Goal: Transaction & Acquisition: Purchase product/service

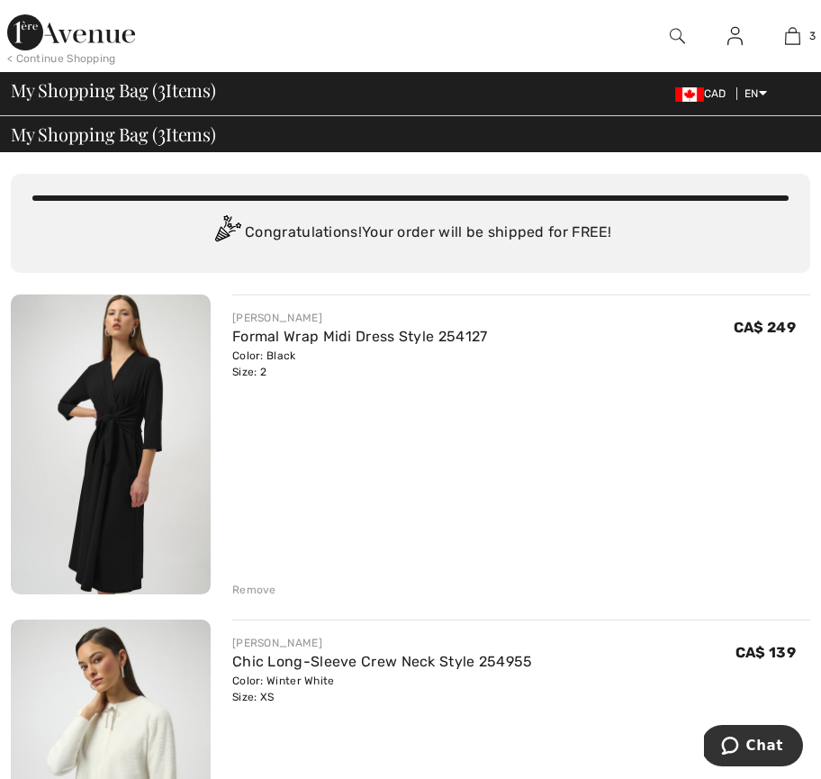
click at [676, 32] on img at bounding box center [677, 36] width 15 height 22
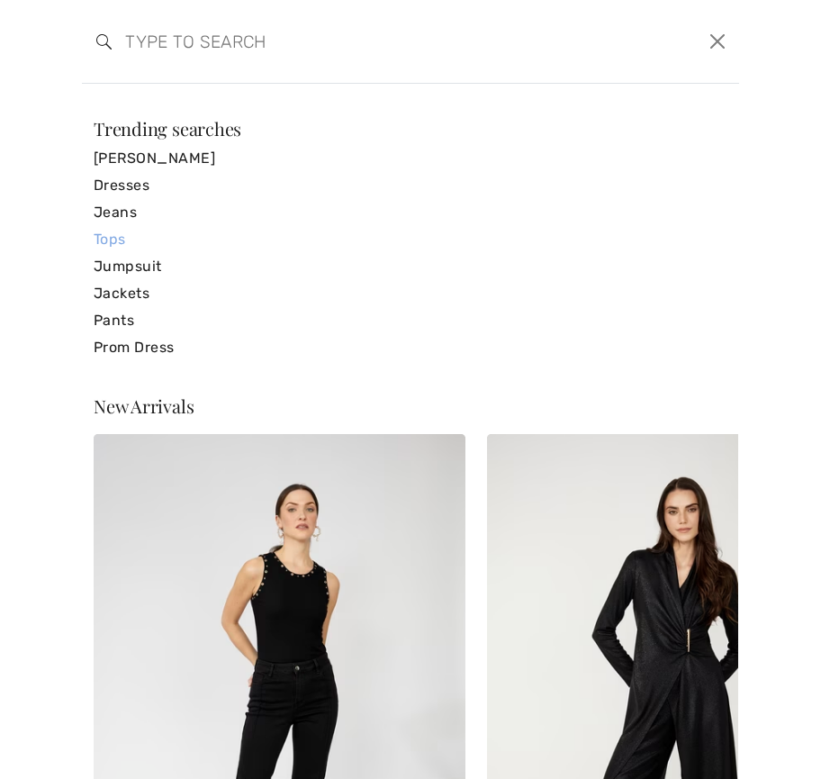
click at [113, 239] on link "Tops" at bounding box center [411, 239] width 634 height 27
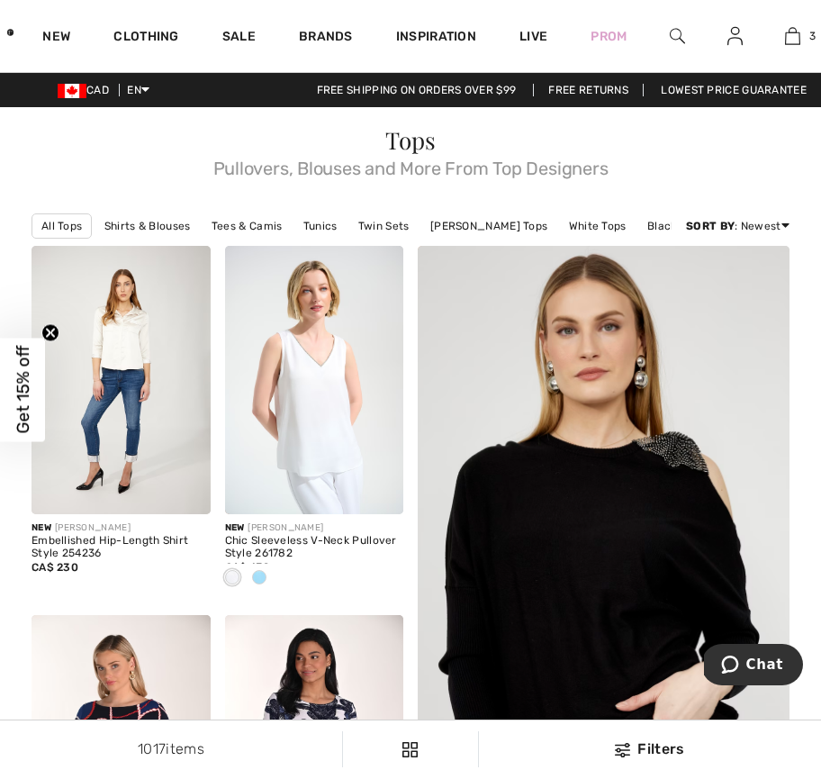
click at [676, 30] on img at bounding box center [677, 36] width 15 height 22
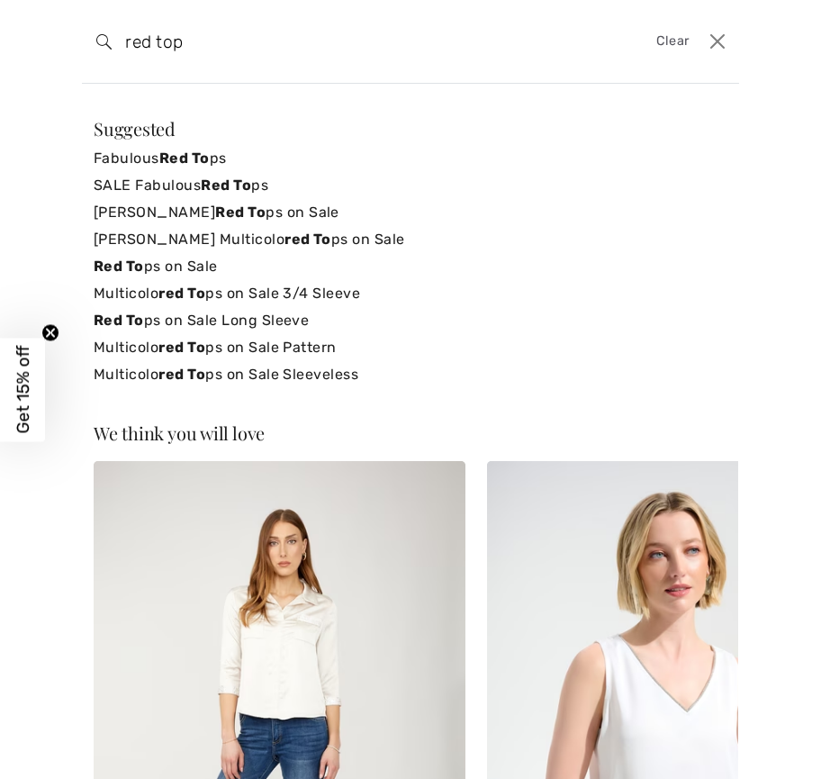
type input "red top"
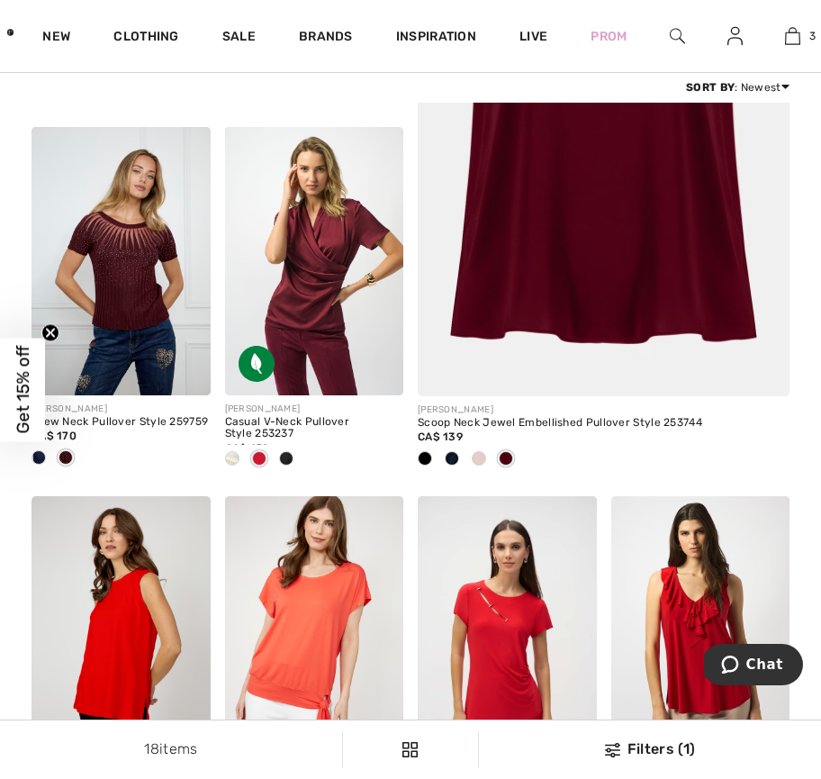
scroll to position [464, 0]
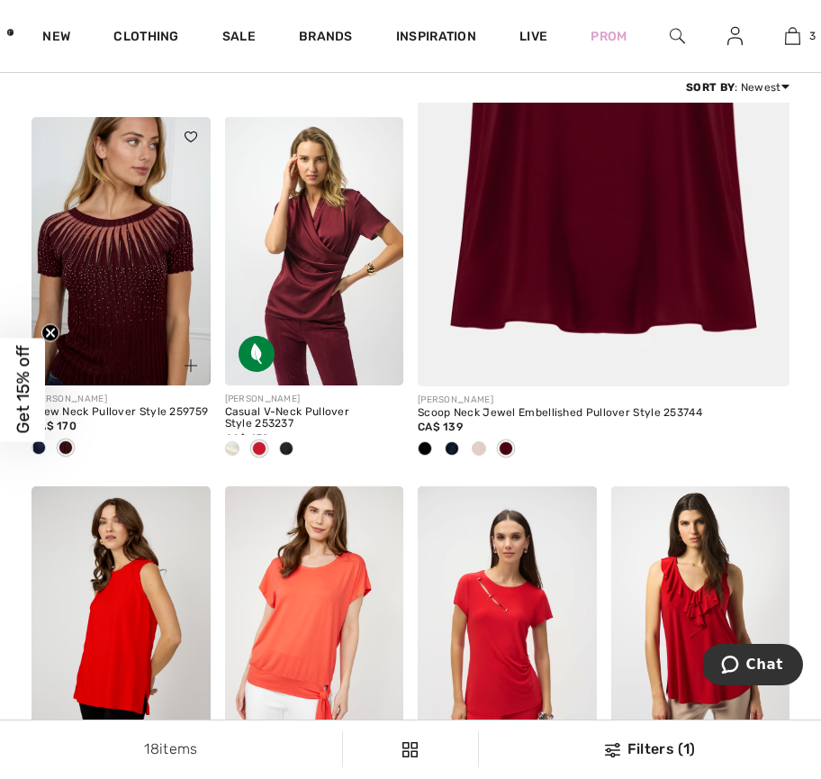
click at [128, 293] on img at bounding box center [121, 251] width 179 height 268
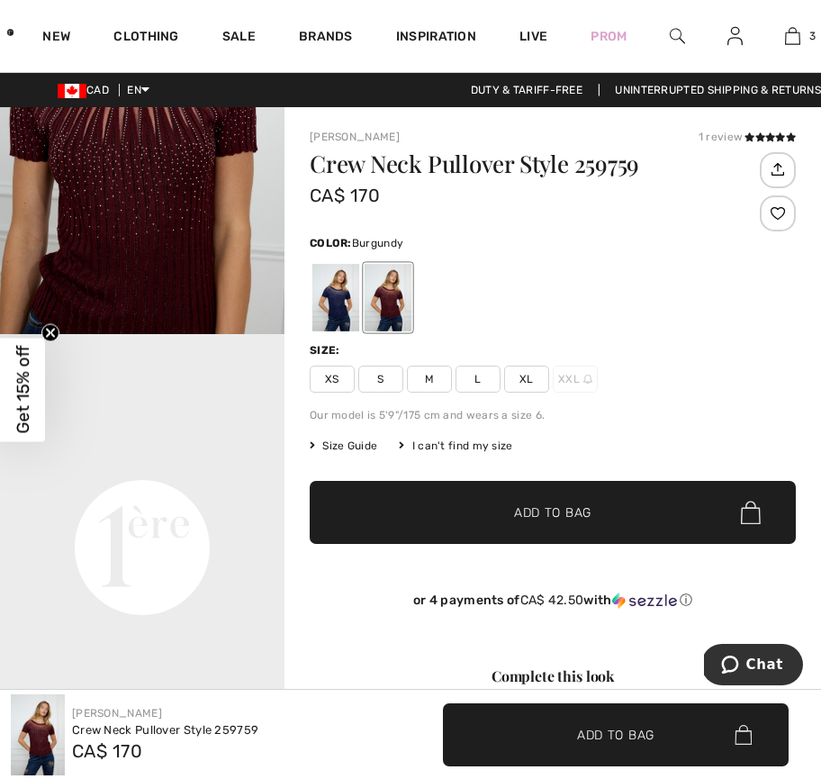
scroll to position [644, 0]
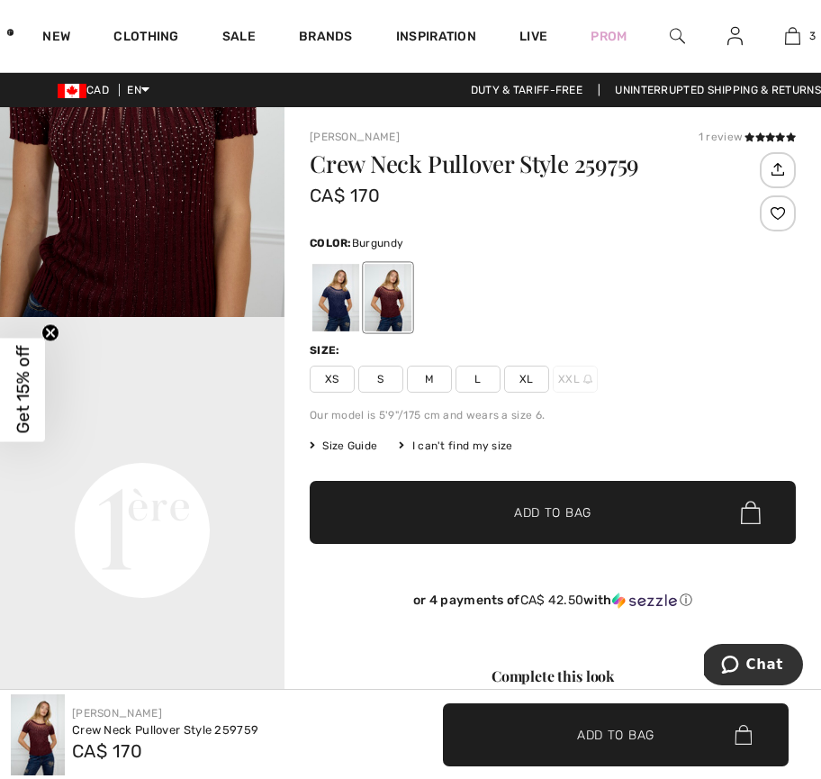
click at [328, 377] on span "XS" at bounding box center [332, 379] width 45 height 27
click at [499, 512] on span "✔ Added to Bag" at bounding box center [526, 512] width 110 height 19
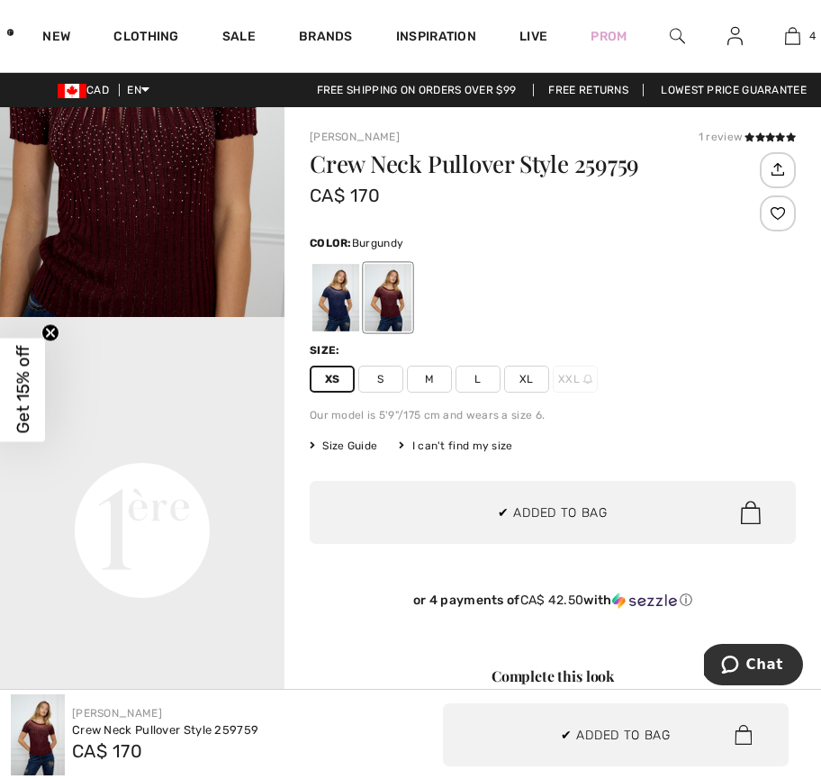
scroll to position [0, 0]
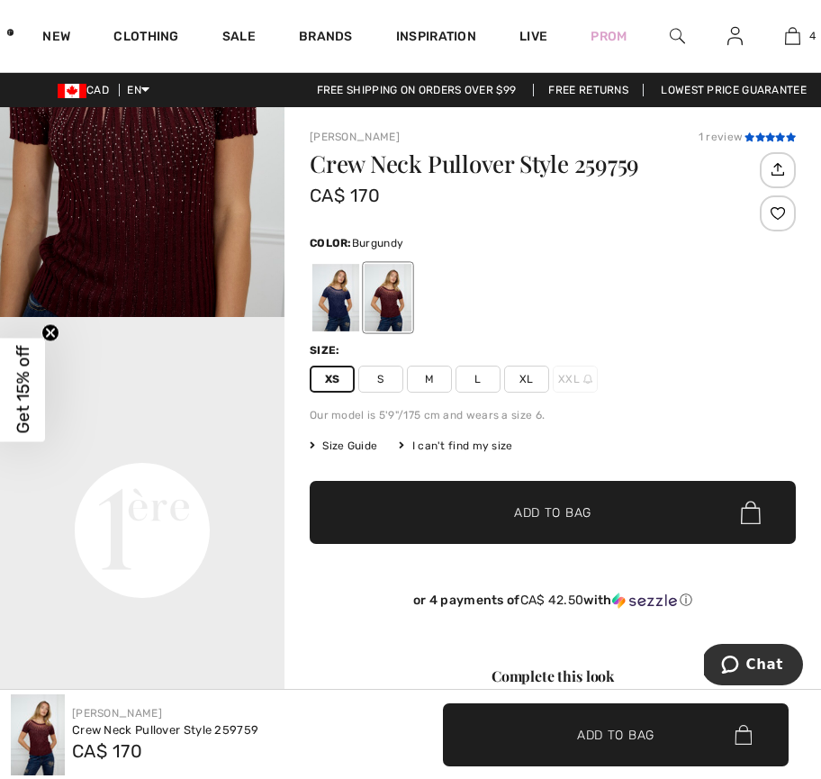
click at [750, 134] on icon at bounding box center [750, 136] width 10 height 9
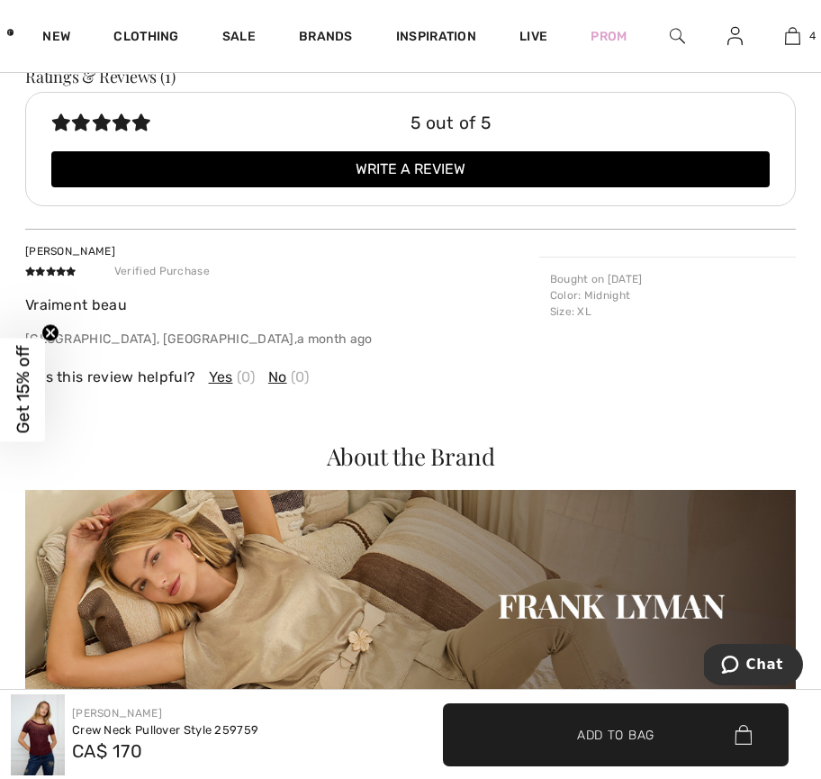
scroll to position [2226, 0]
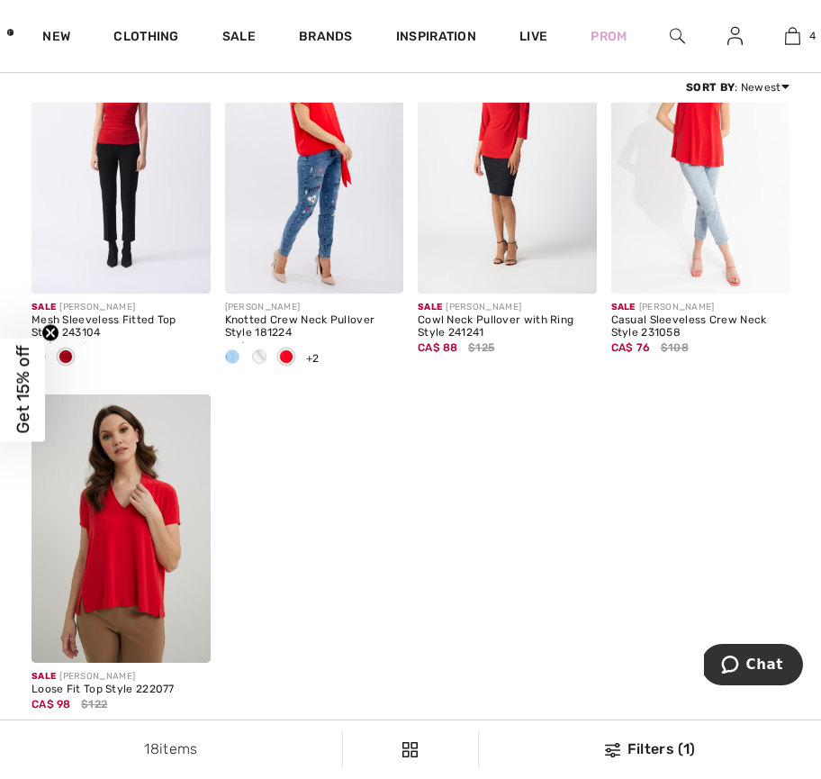
scroll to position [1965, 0]
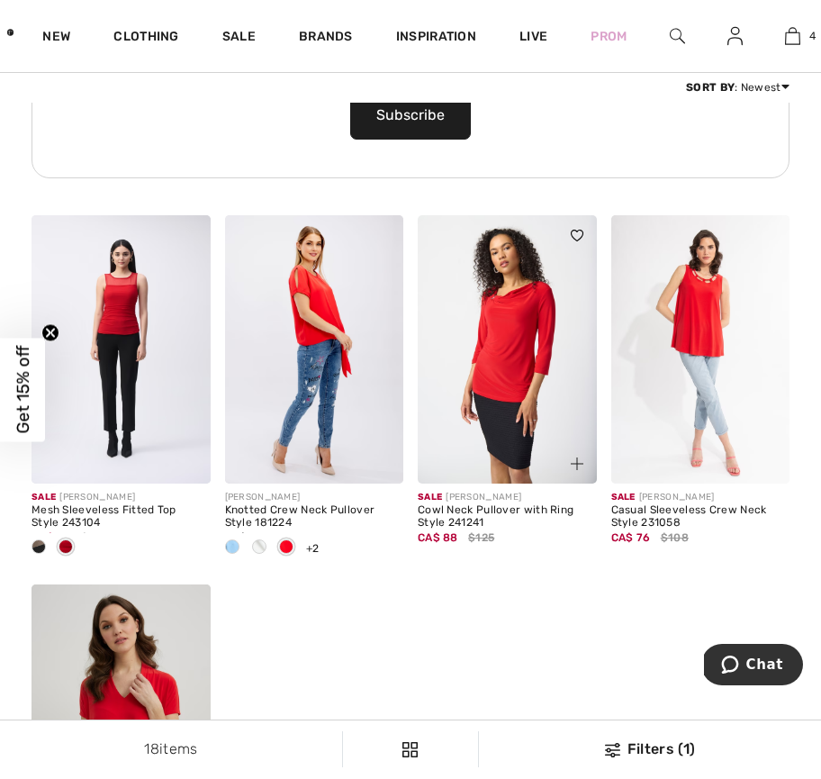
click at [506, 326] on img at bounding box center [507, 349] width 179 height 268
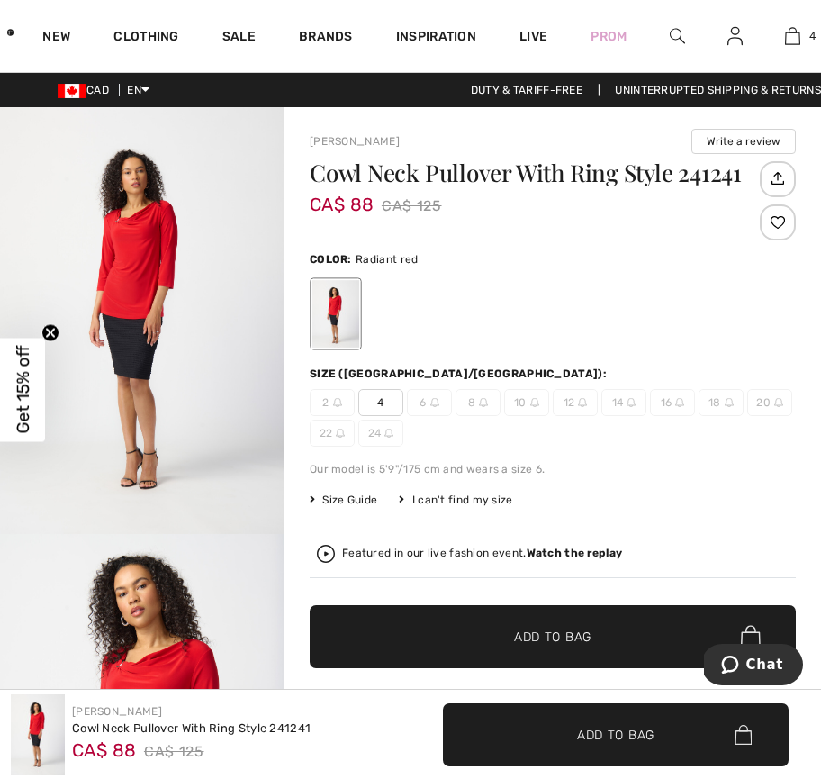
click at [135, 275] on img "1 / 8" at bounding box center [142, 320] width 285 height 427
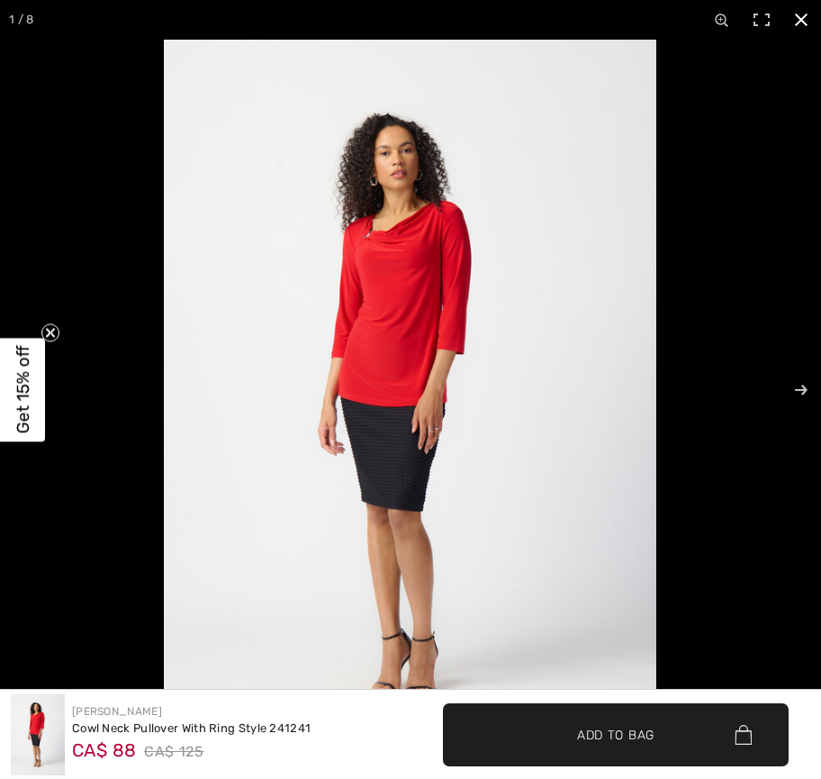
click at [802, 21] on button at bounding box center [802, 20] width 40 height 40
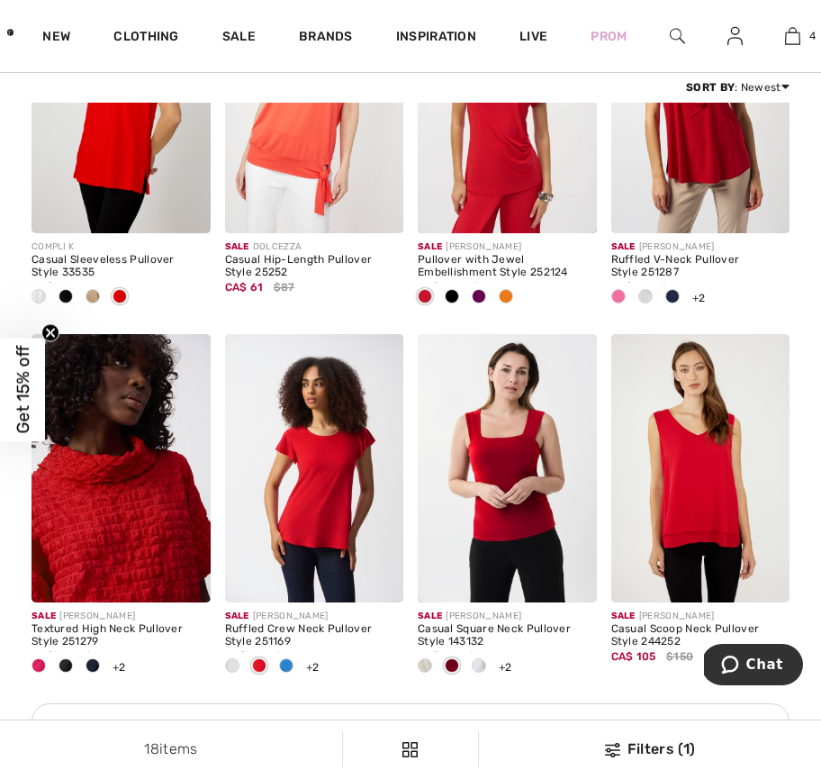
scroll to position [957, 0]
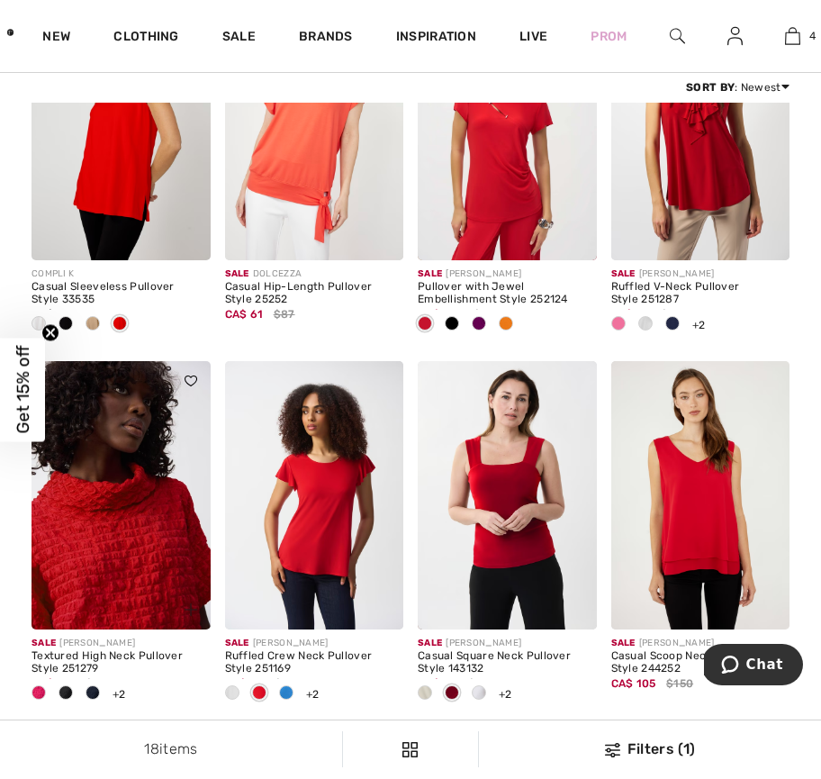
click at [173, 526] on img at bounding box center [121, 495] width 179 height 268
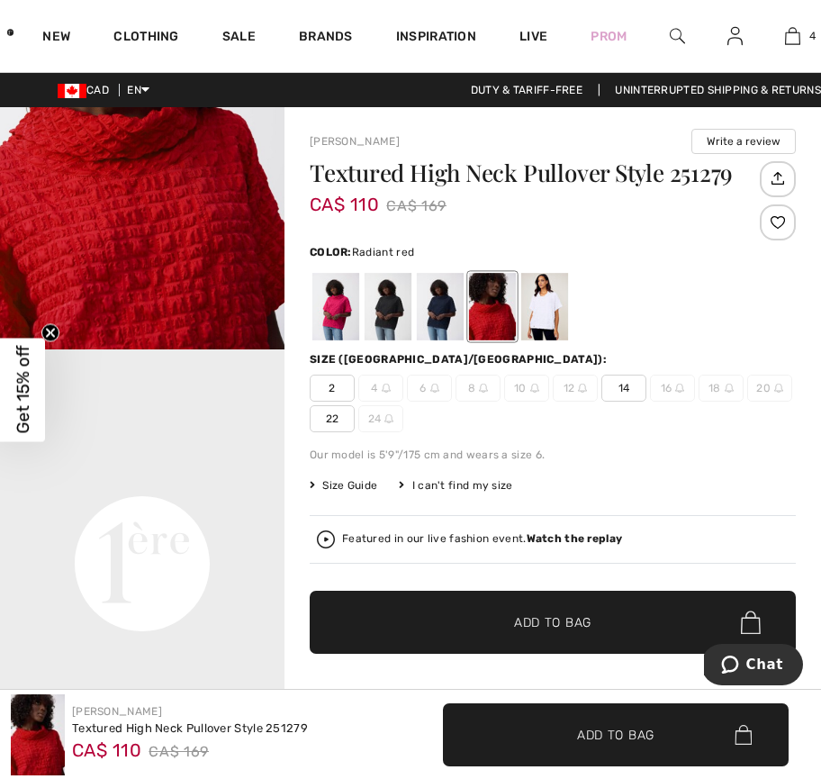
scroll to position [264, 0]
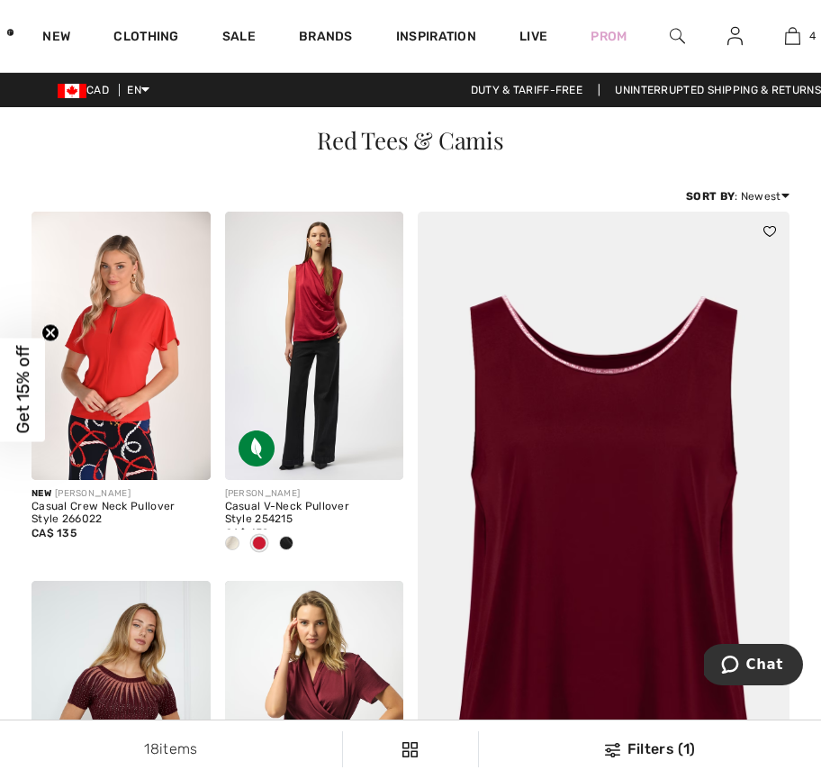
click at [648, 404] on img at bounding box center [604, 546] width 447 height 669
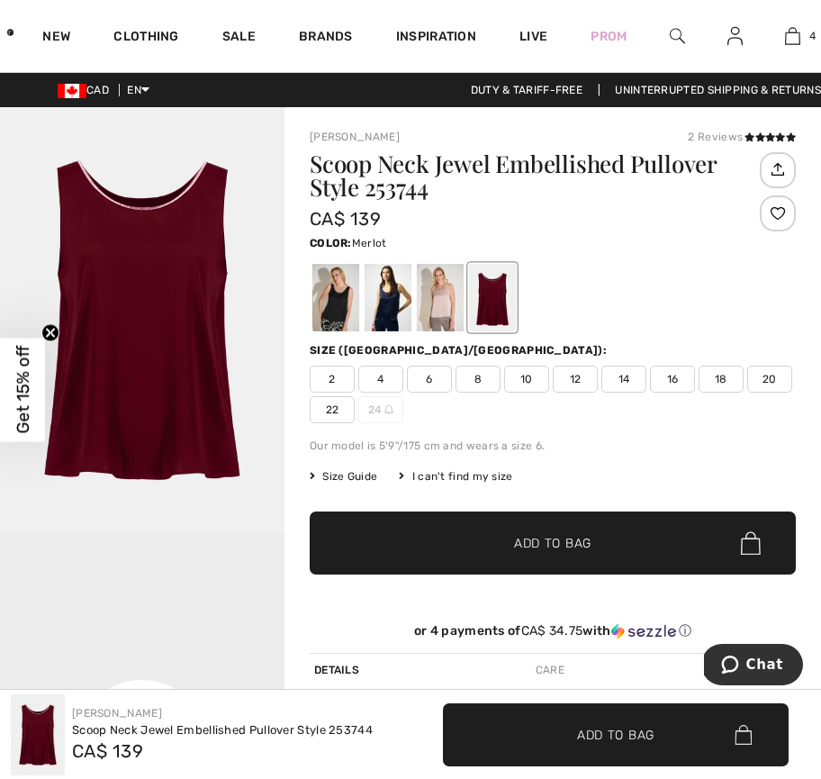
click at [676, 32] on img at bounding box center [677, 36] width 15 height 22
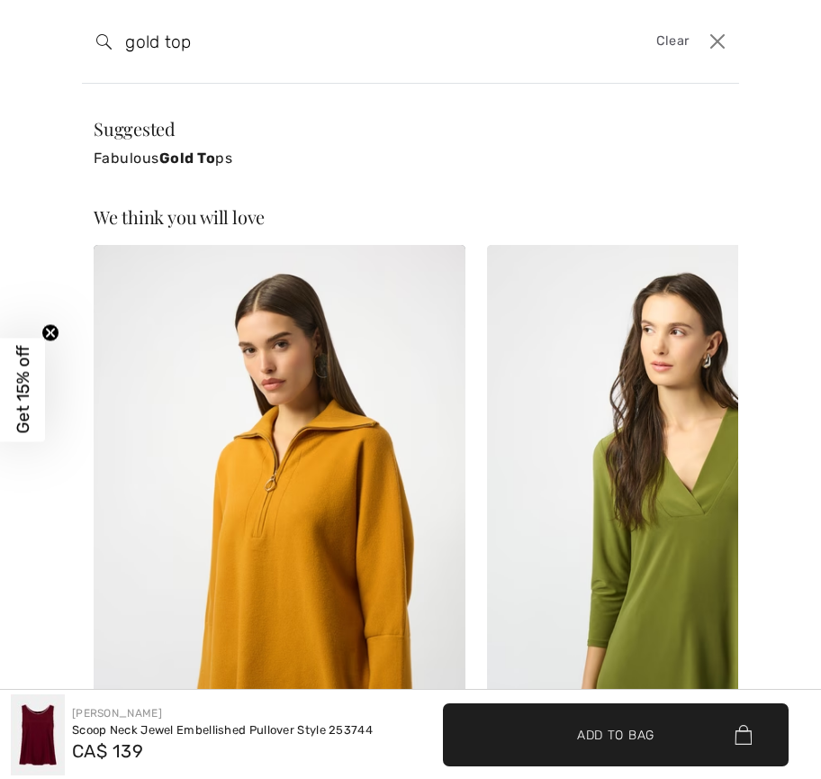
type input "gold top"
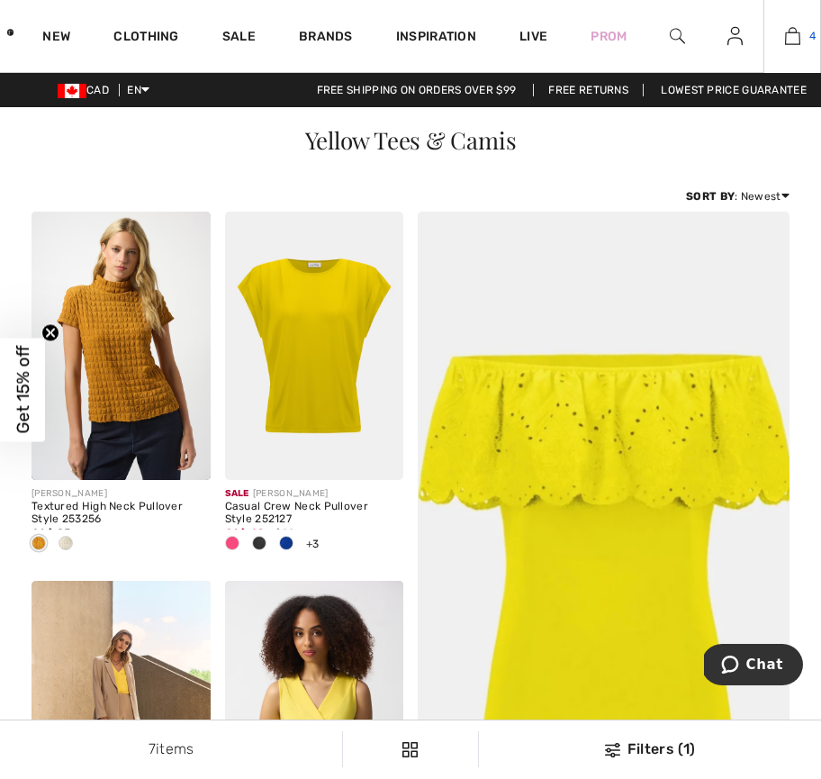
click at [791, 33] on img at bounding box center [792, 36] width 15 height 22
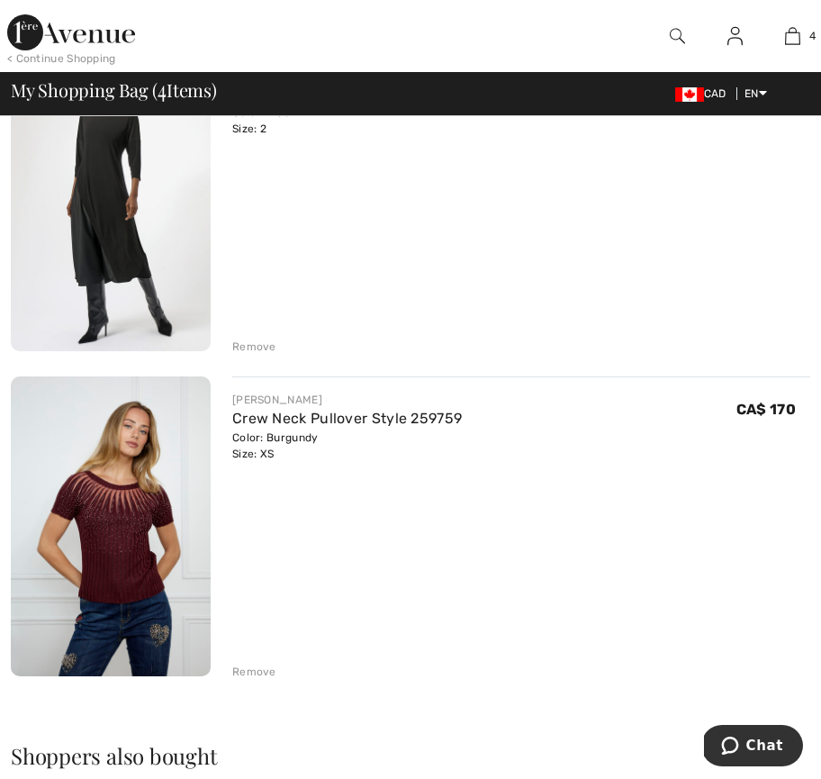
scroll to position [893, 0]
click at [142, 477] on img at bounding box center [111, 526] width 200 height 300
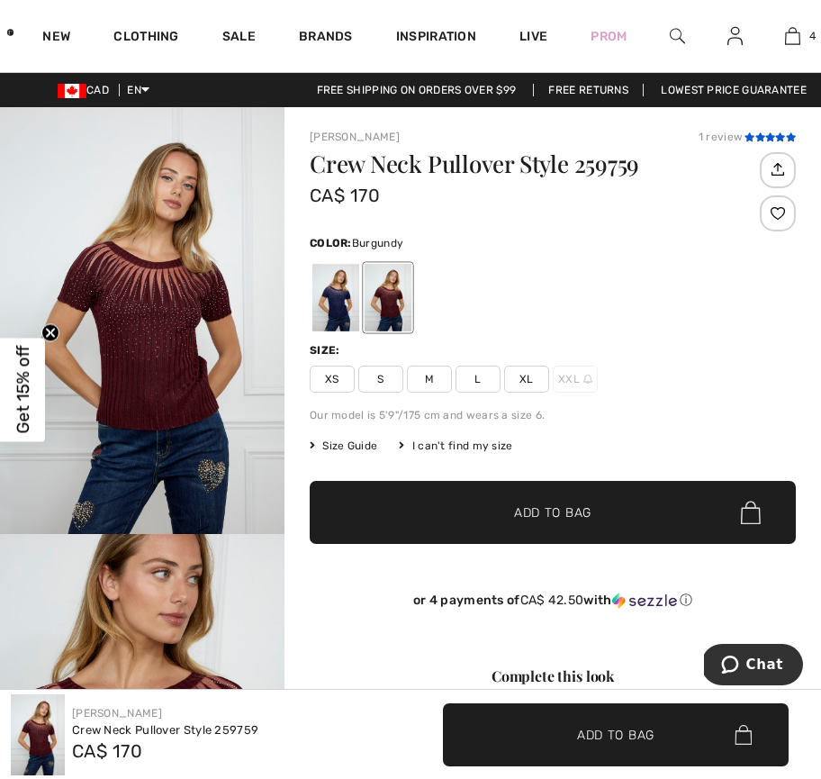
click at [766, 135] on icon at bounding box center [771, 136] width 10 height 9
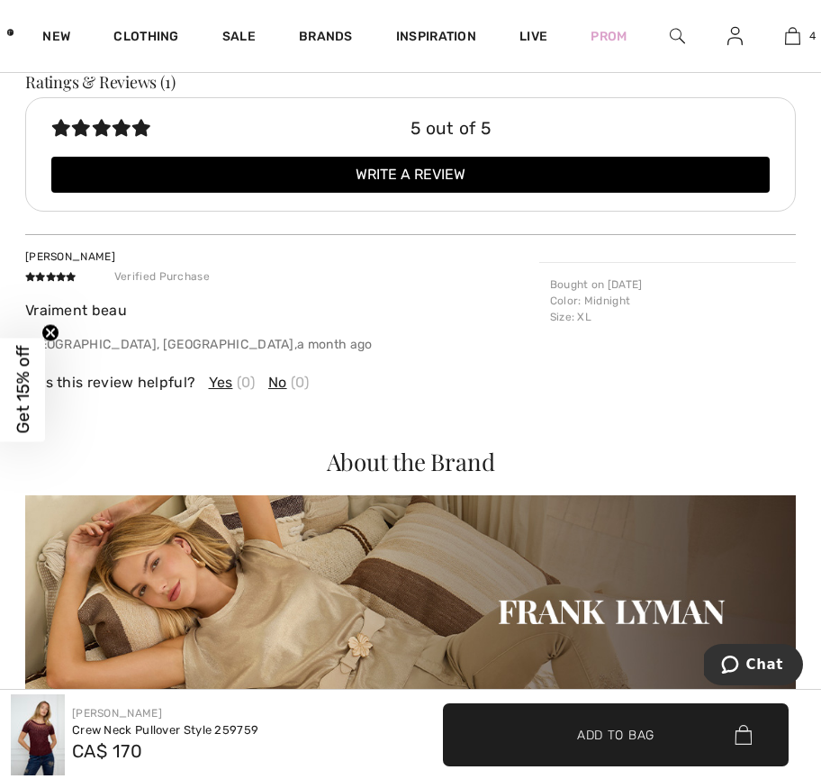
scroll to position [2613, 0]
